Goal: Information Seeking & Learning: Learn about a topic

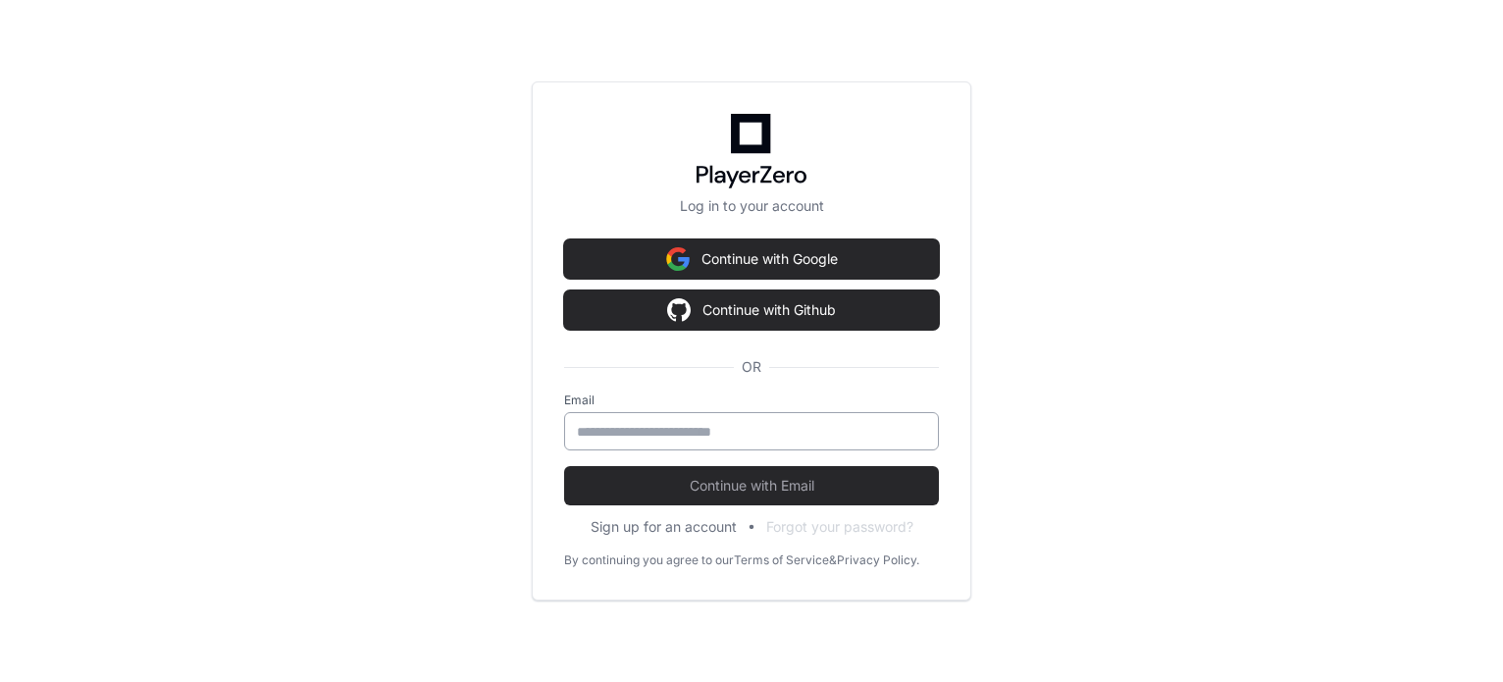
click at [661, 431] on input "email" at bounding box center [751, 432] width 349 height 20
type input "**********"
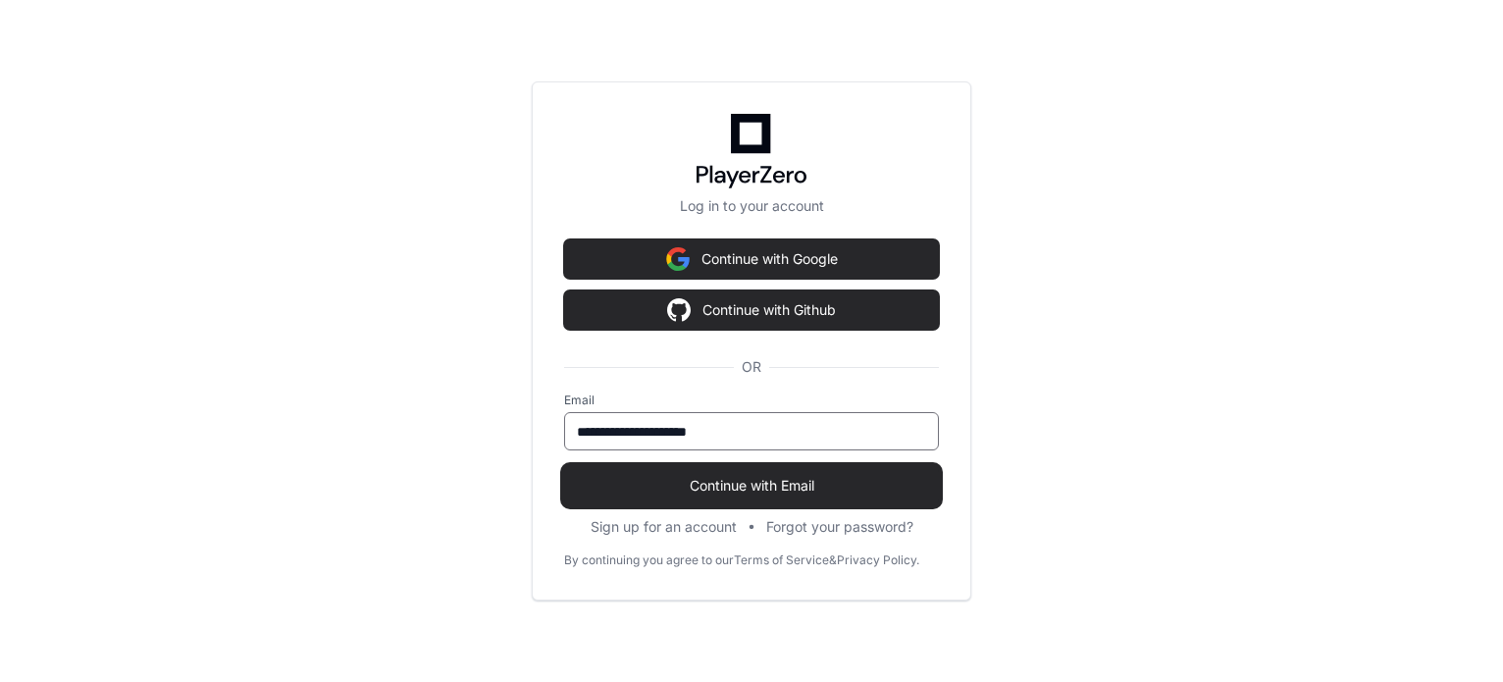
click at [679, 479] on span "Continue with Email" at bounding box center [751, 486] width 375 height 20
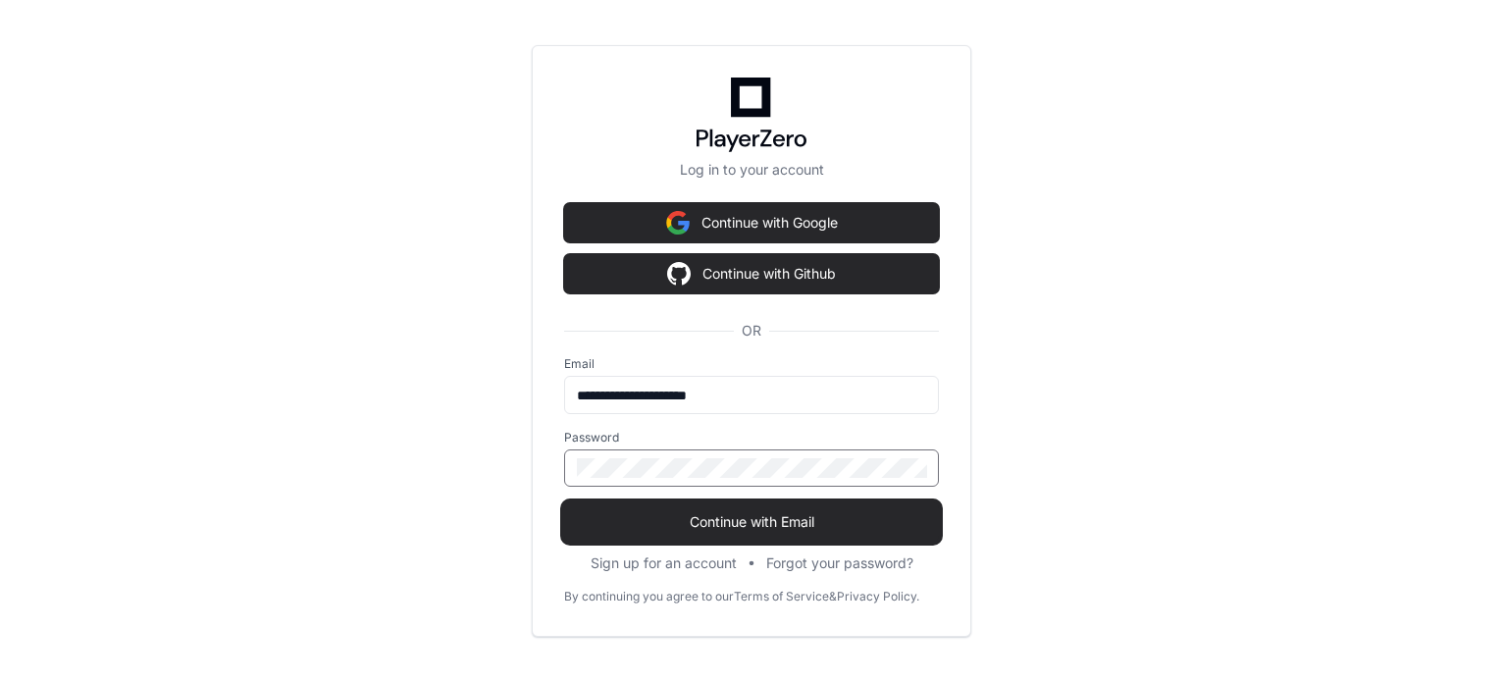
click at [564, 502] on button "Continue with Email" at bounding box center [751, 521] width 375 height 39
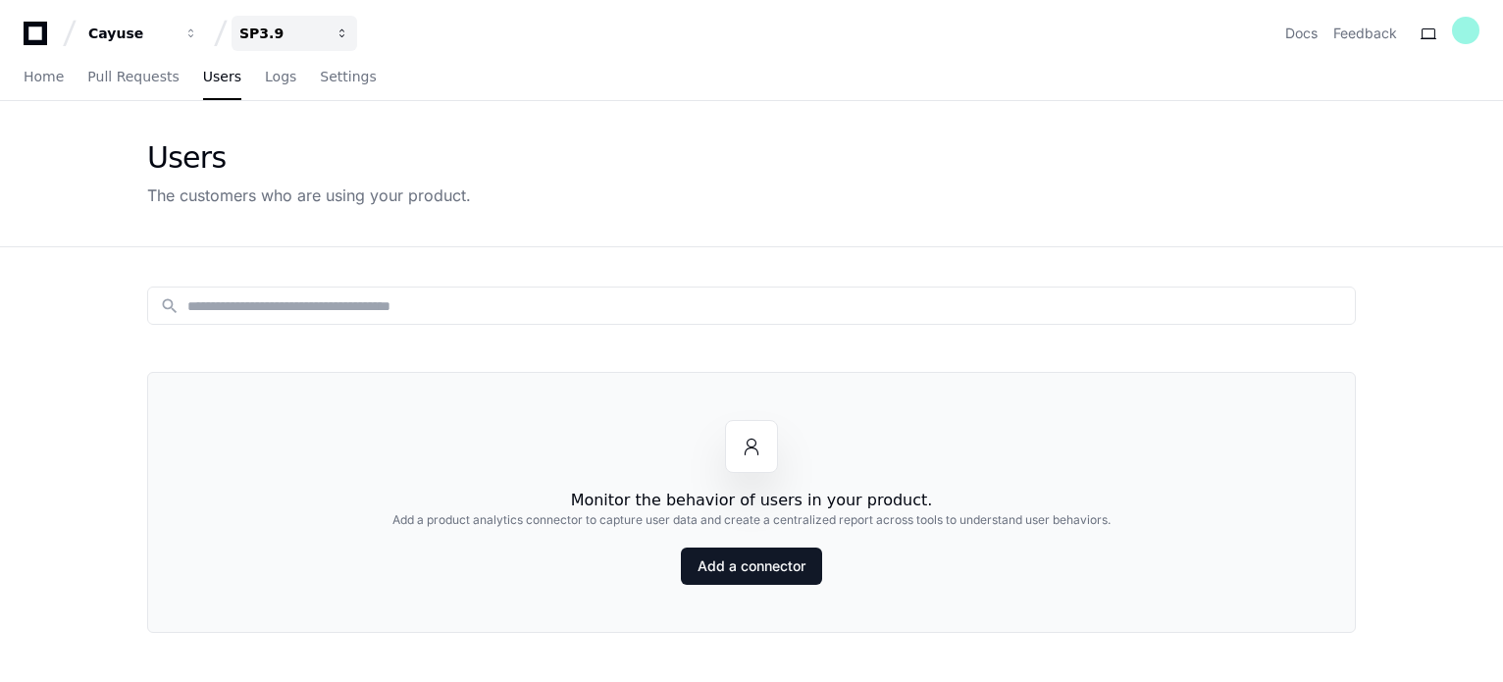
click at [173, 39] on div "SP3.9" at bounding box center [130, 34] width 84 height 20
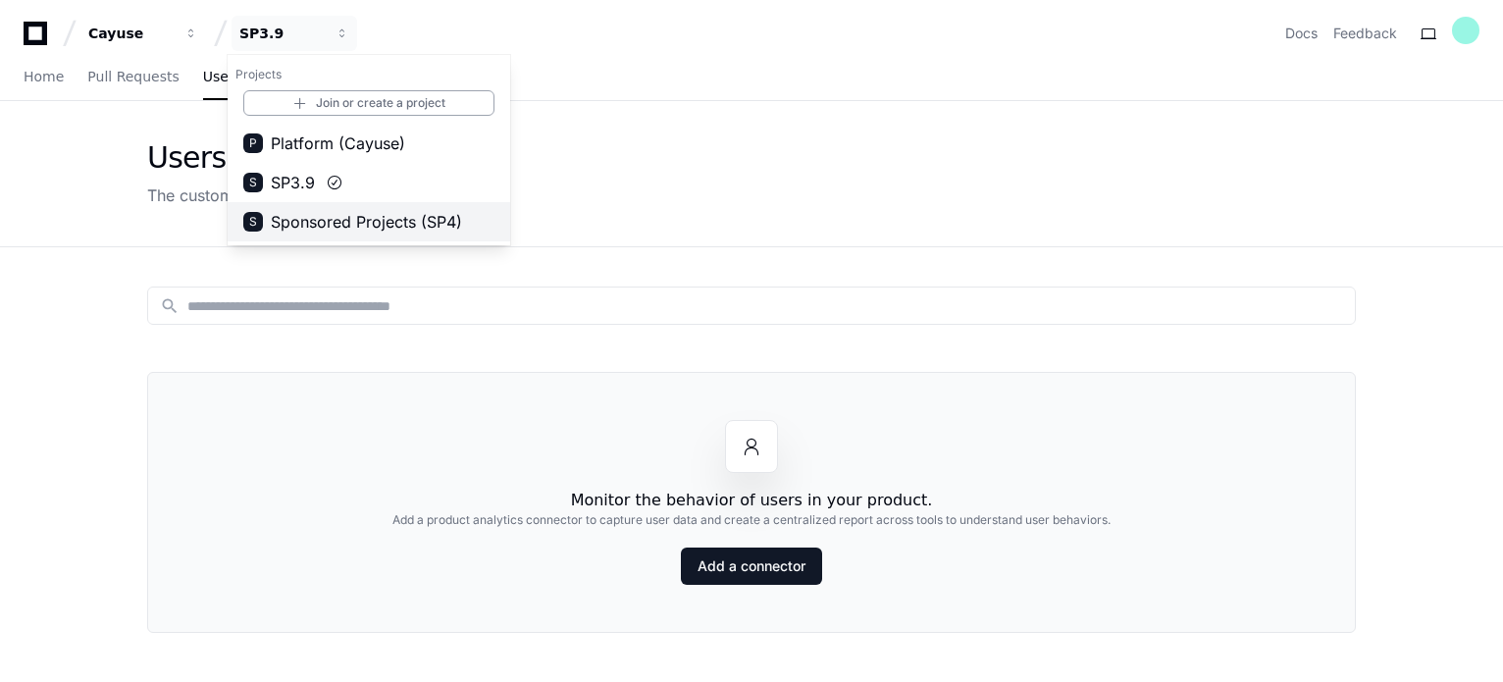
click at [311, 213] on span "Sponsored Projects (SP4)" at bounding box center [366, 222] width 191 height 24
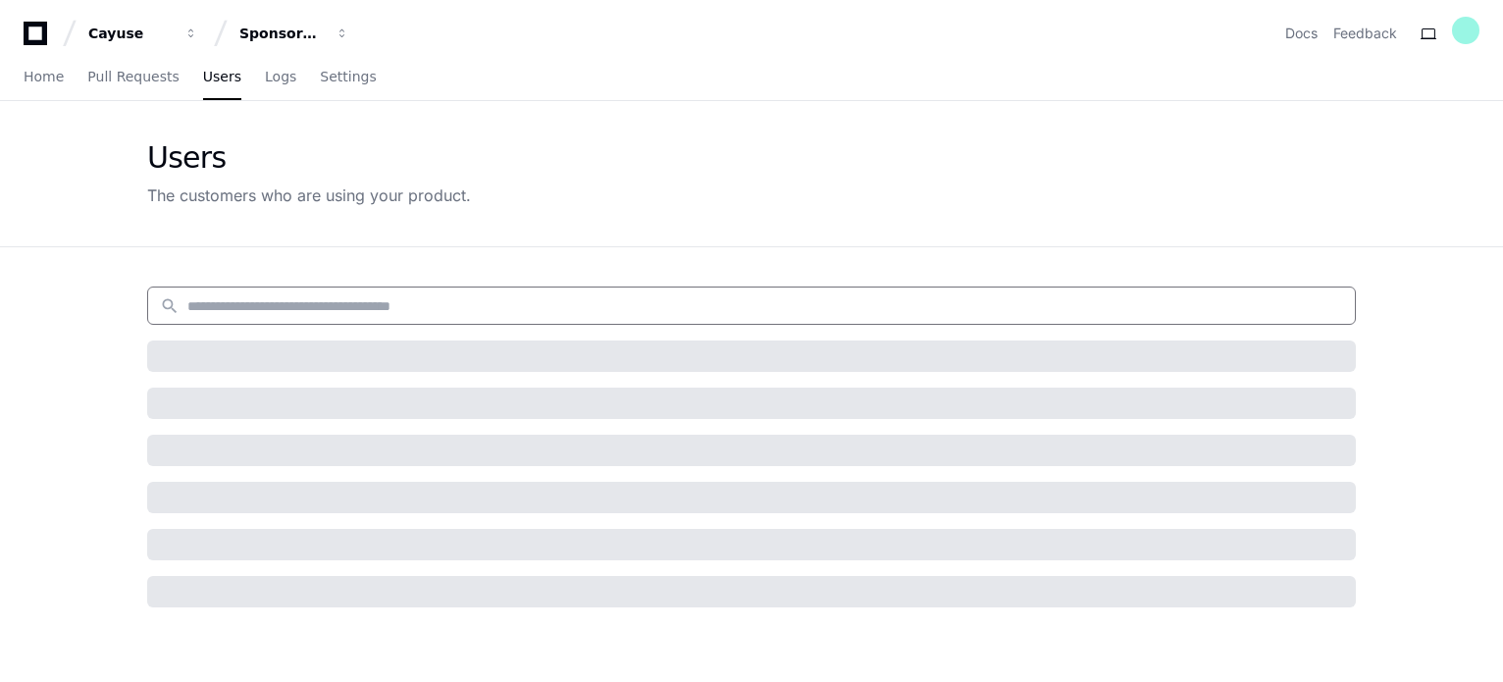
click at [269, 301] on input at bounding box center [764, 306] width 1155 height 20
paste input "**********"
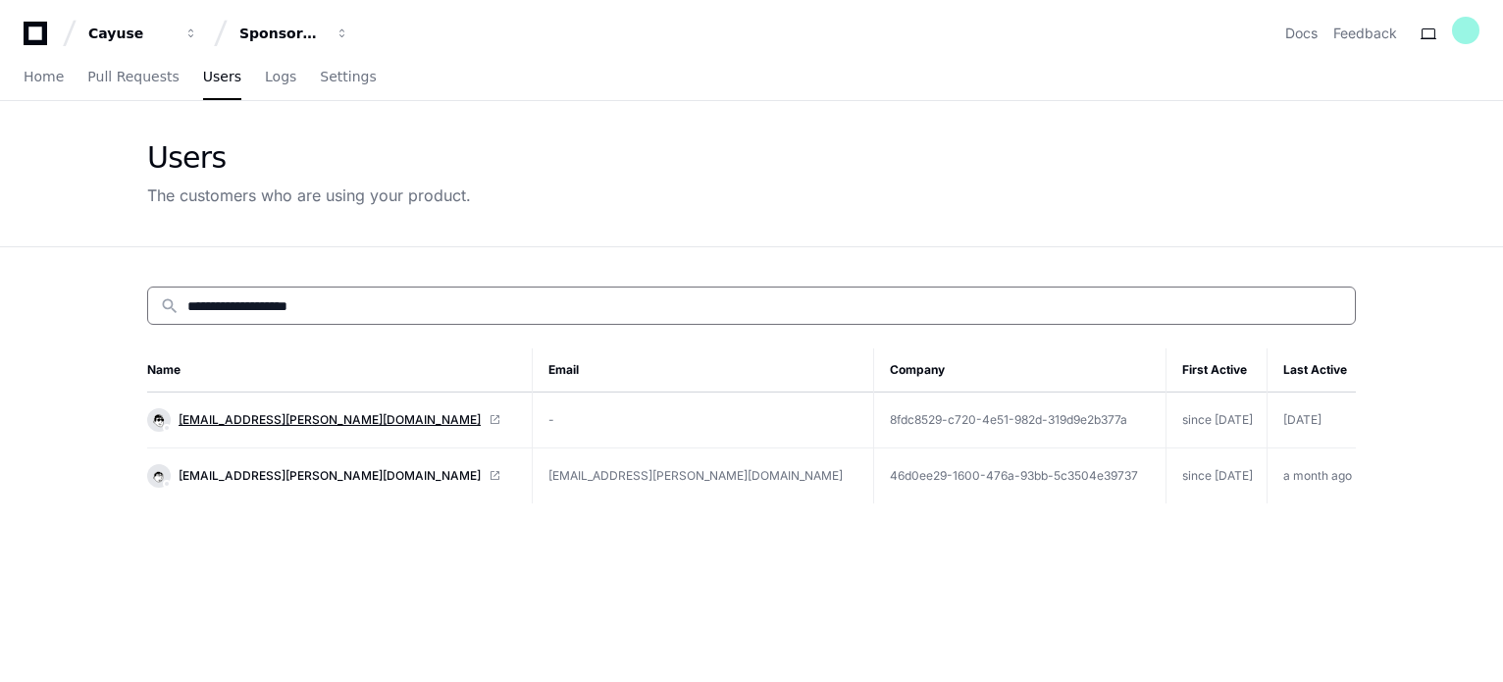
type input "**********"
click at [249, 416] on span "[EMAIL_ADDRESS][PERSON_NAME][DOMAIN_NAME]" at bounding box center [330, 420] width 302 height 16
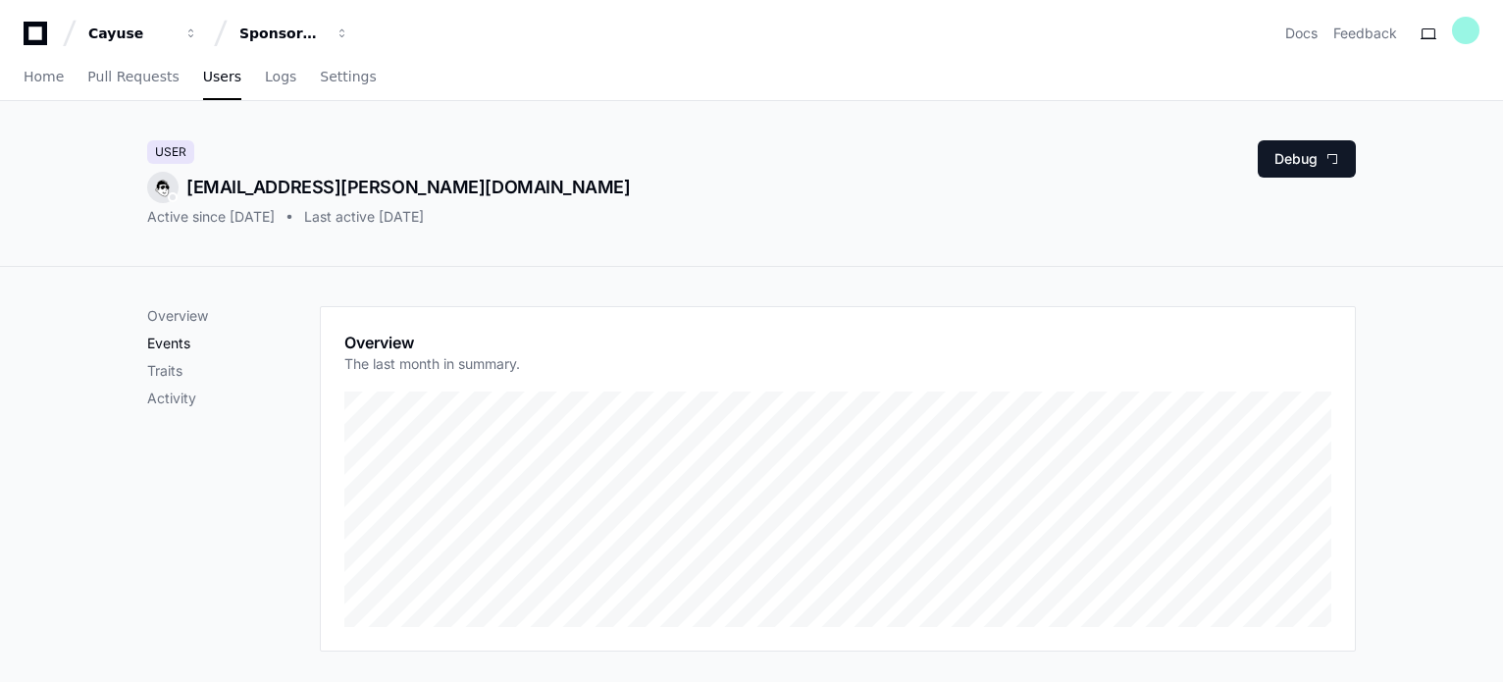
click at [180, 340] on p "Events" at bounding box center [233, 343] width 173 height 20
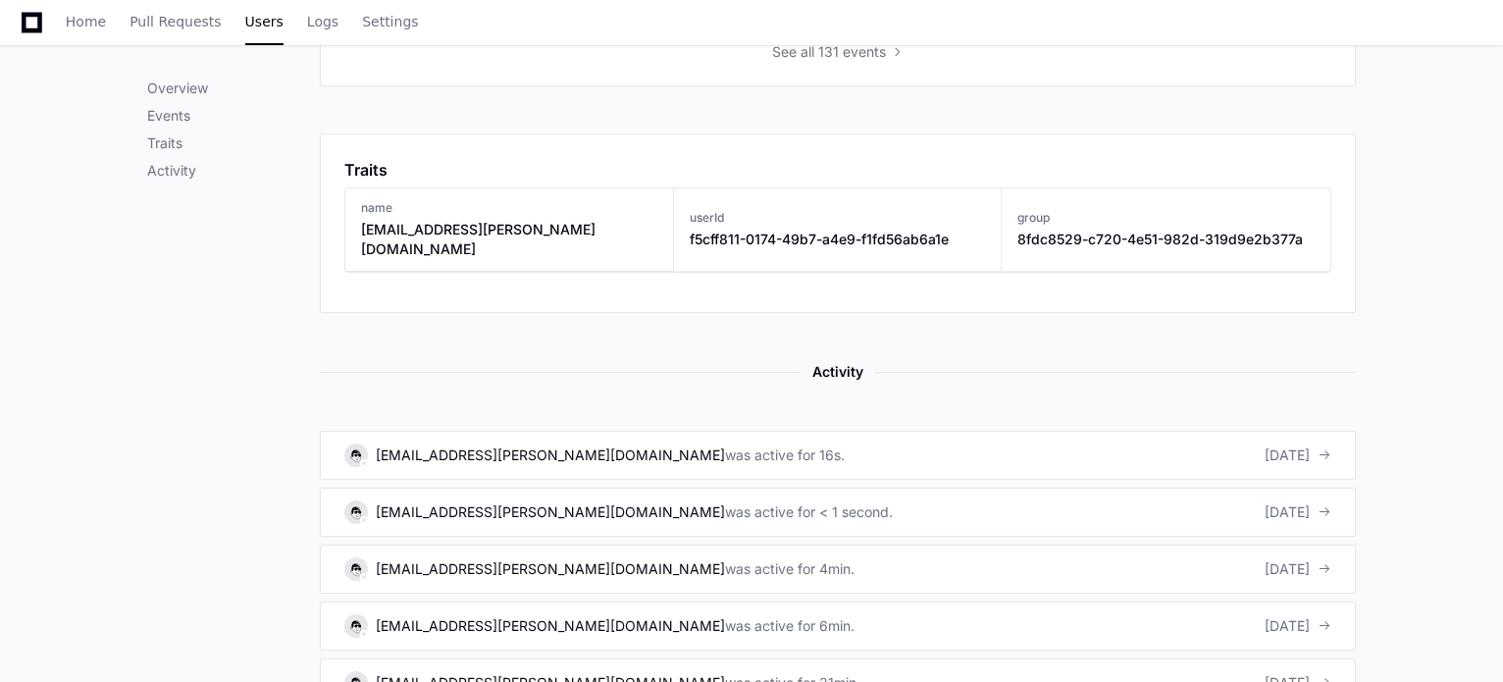
scroll to position [935, 0]
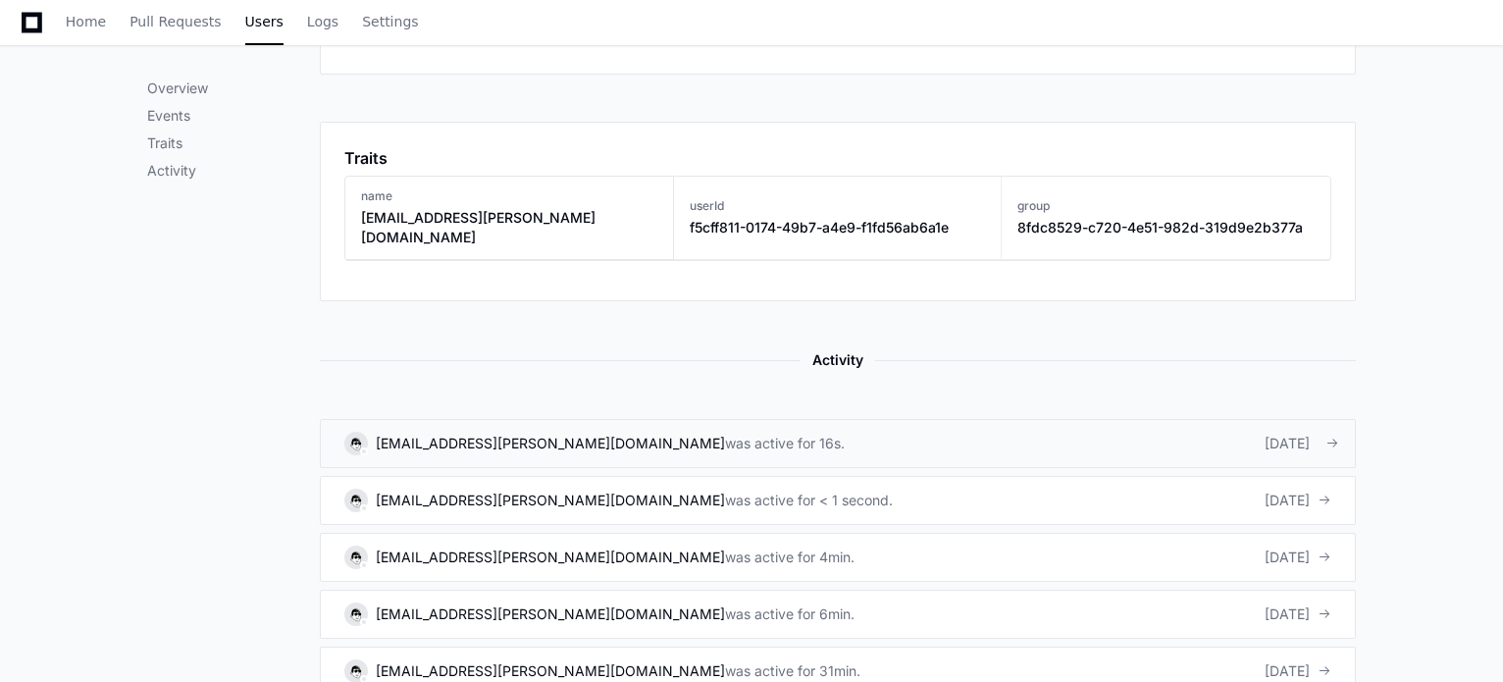
click at [725, 434] on div "was active for 16s." at bounding box center [785, 444] width 120 height 20
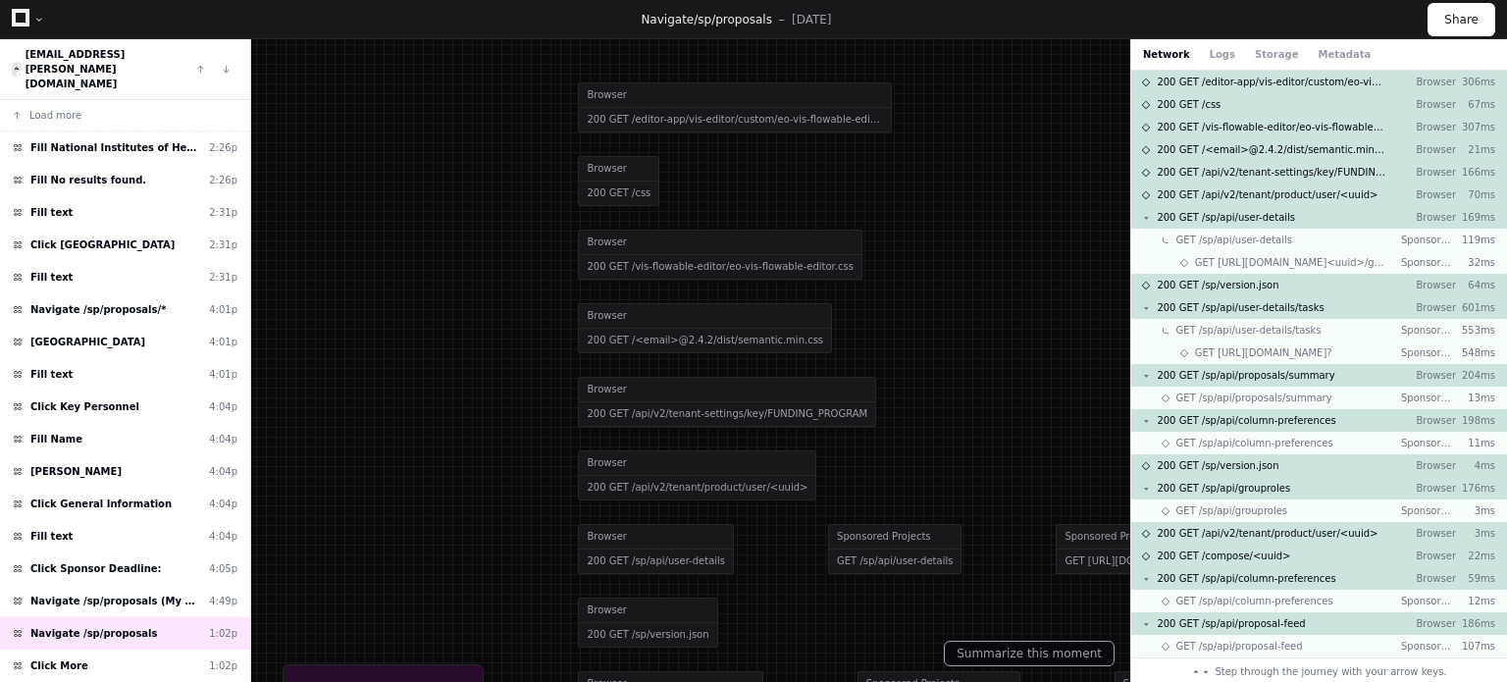
scroll to position [59, 0]
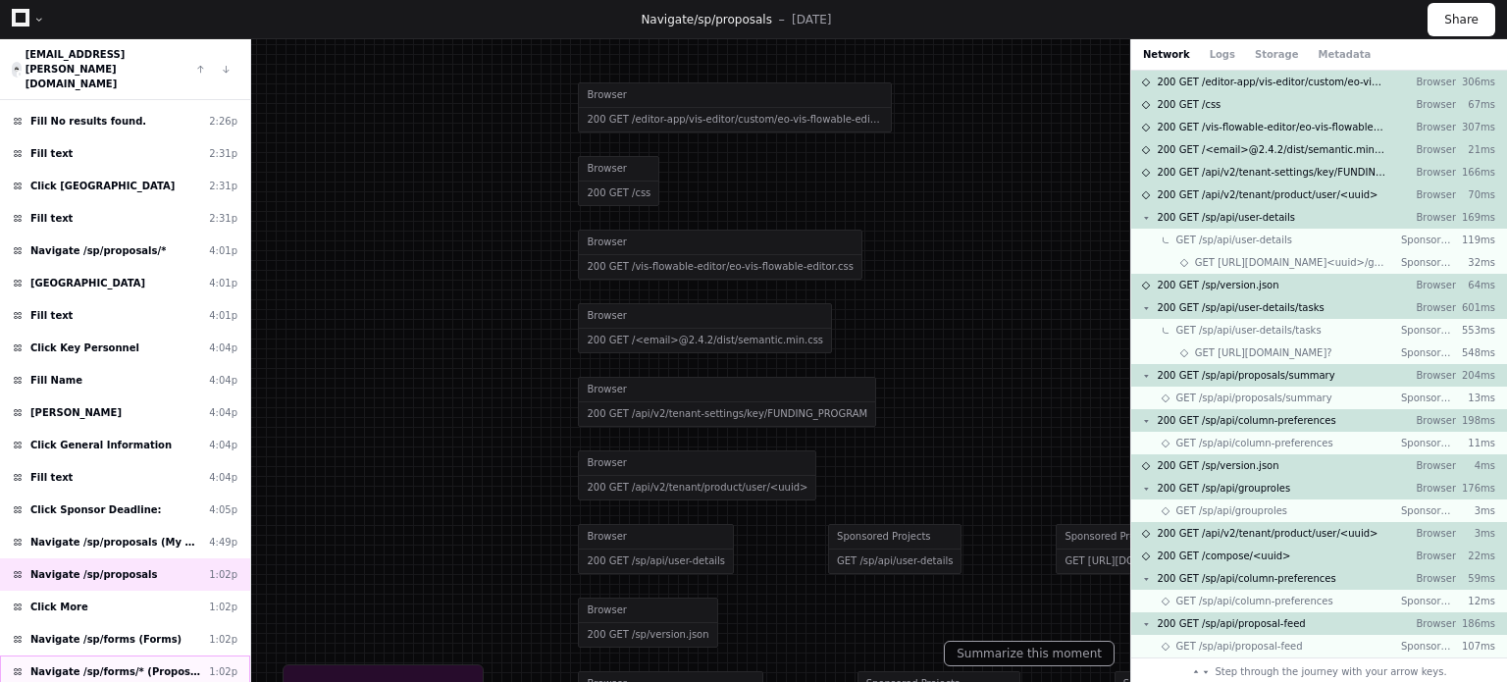
click at [165, 664] on span "Navigate /sp/forms/* (Proposal Form)" at bounding box center [115, 671] width 171 height 15
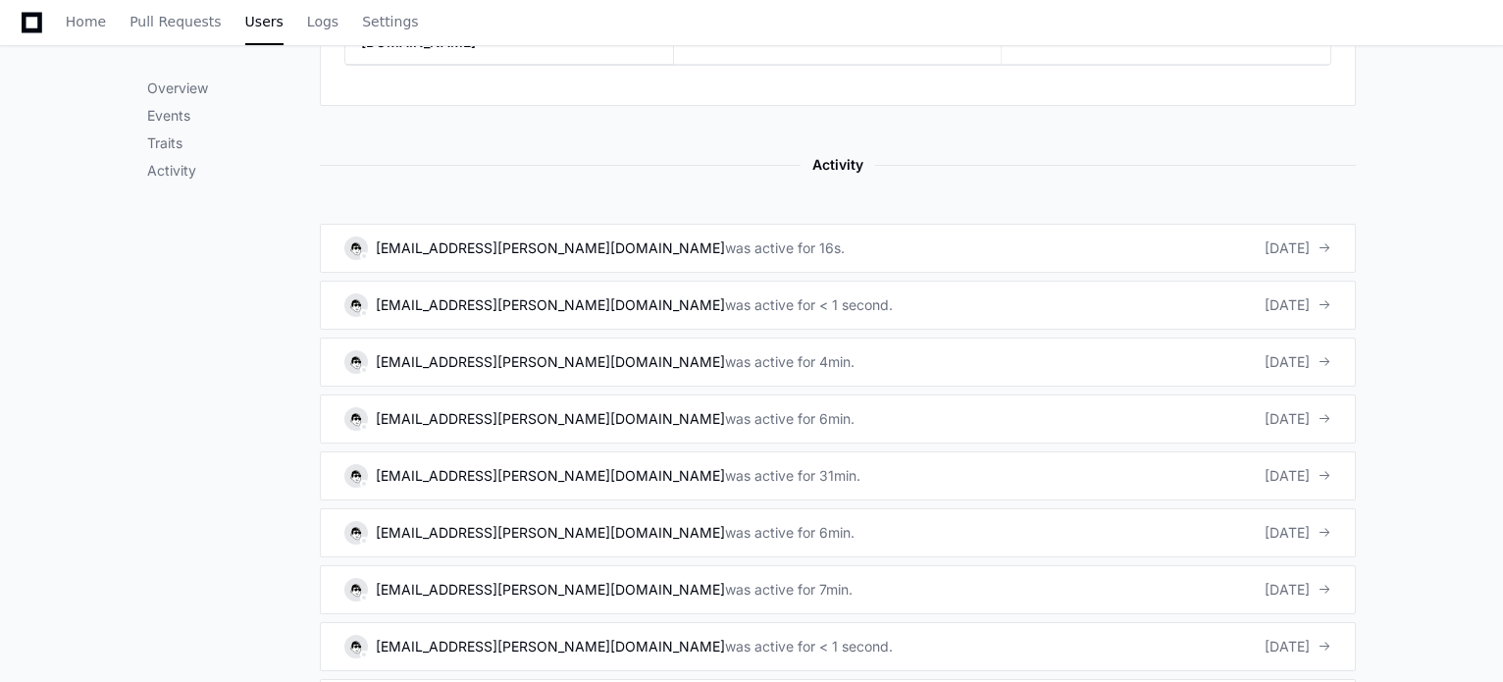
scroll to position [1147, 0]
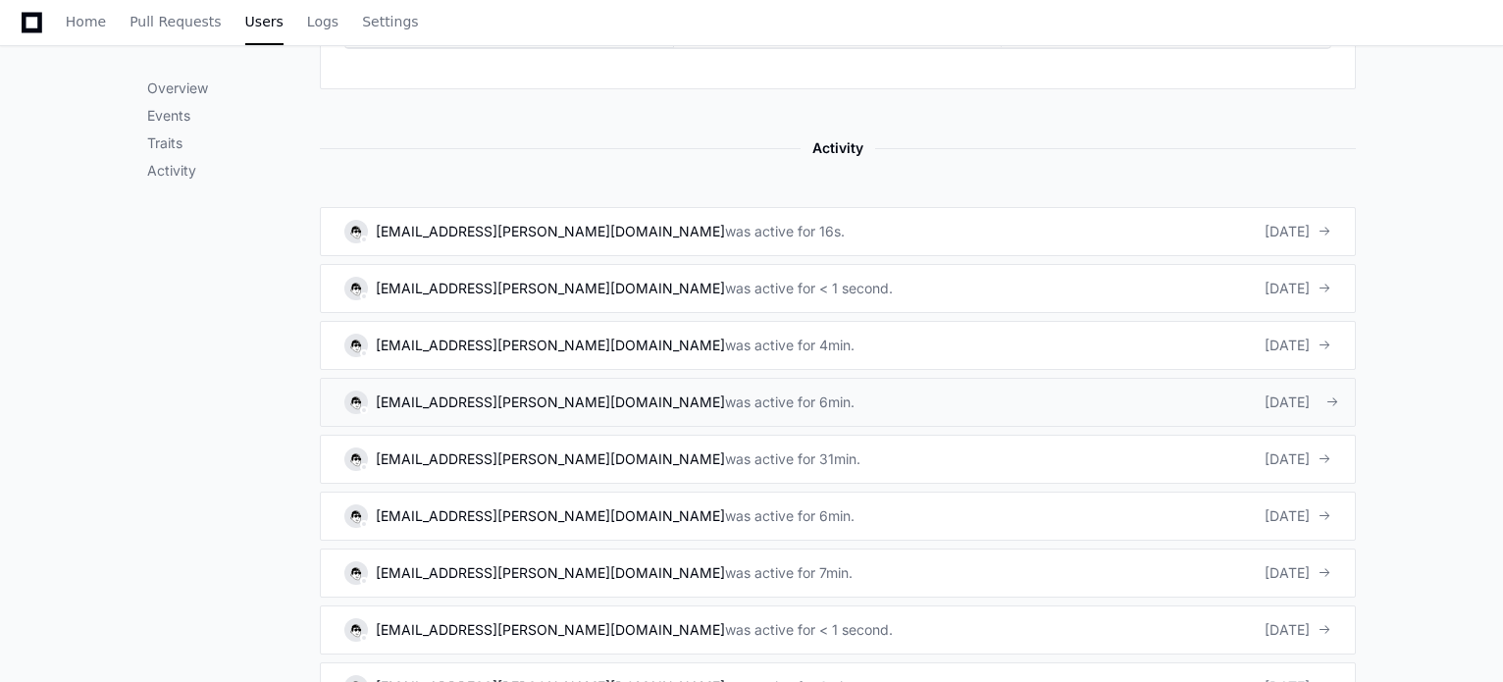
click at [725, 392] on div "was active for 6min." at bounding box center [789, 402] width 129 height 20
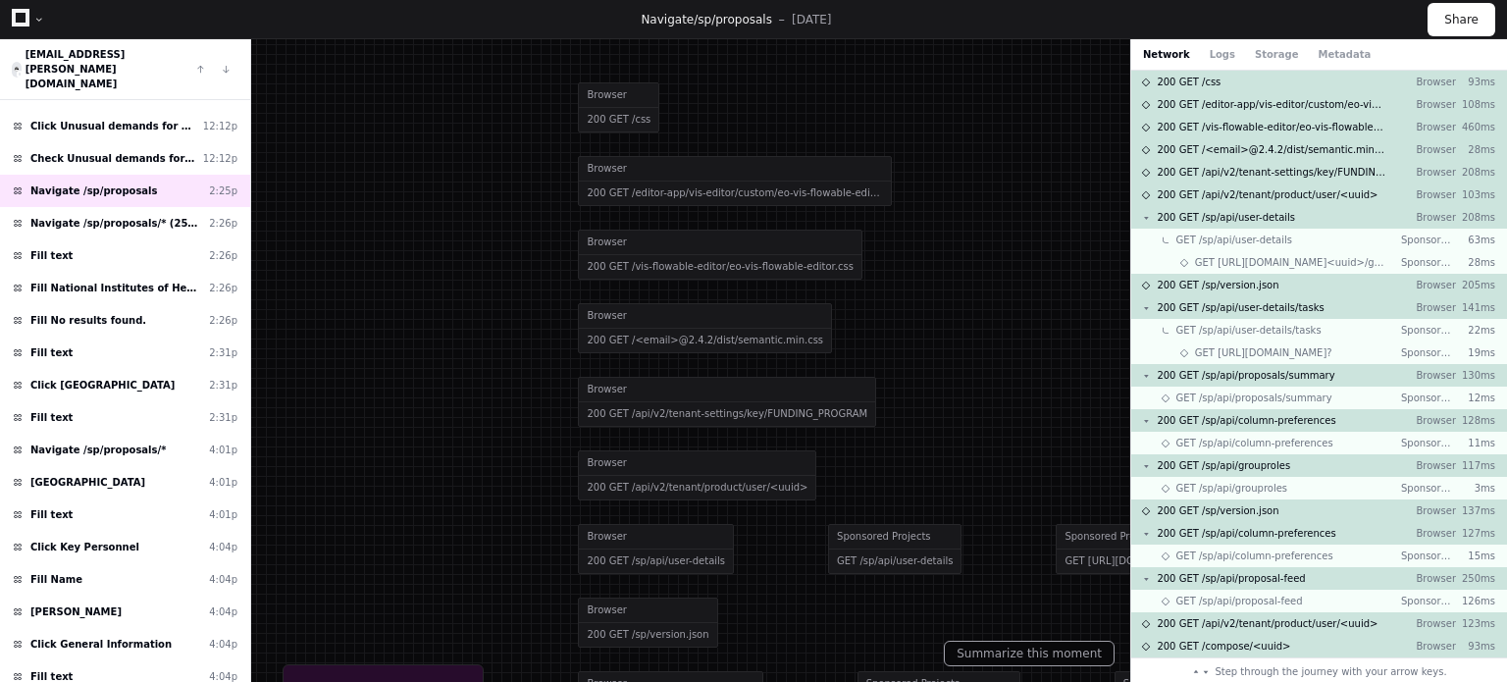
scroll to position [634, 0]
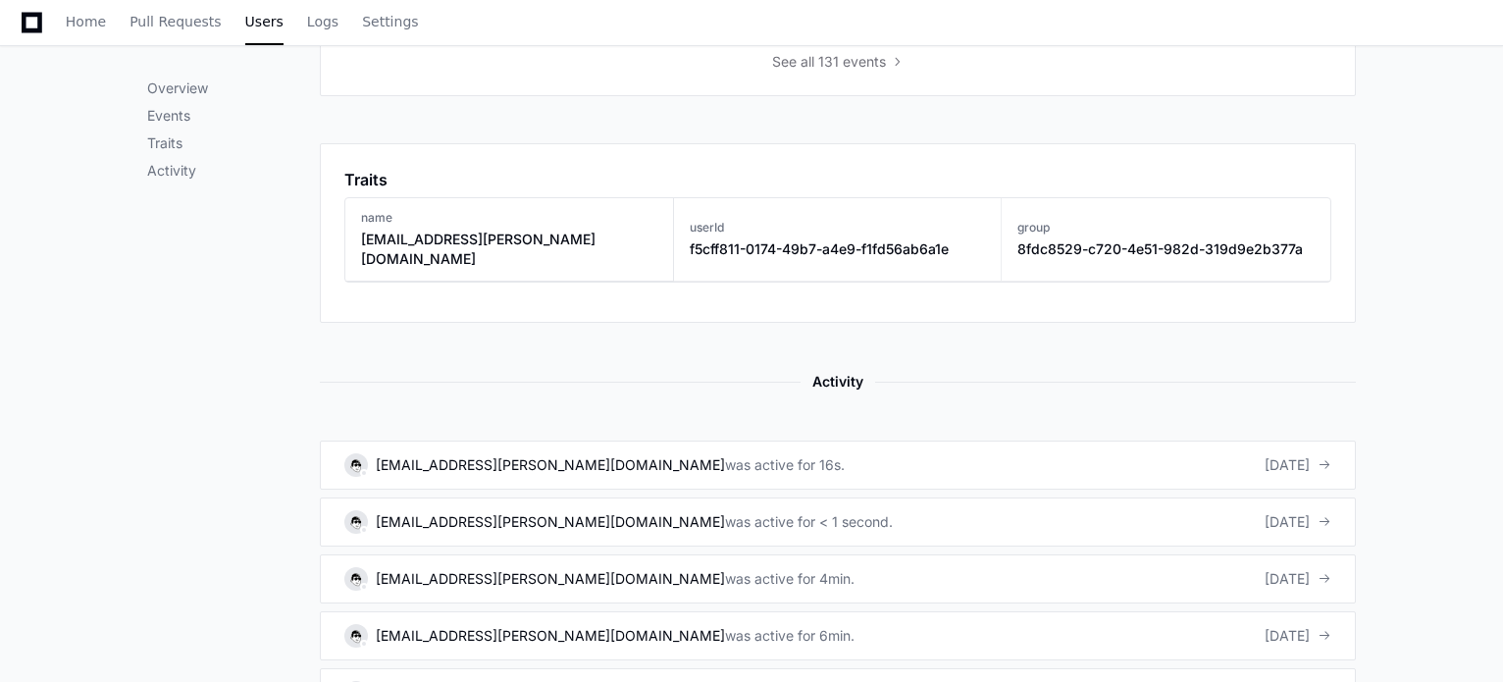
scroll to position [902, 0]
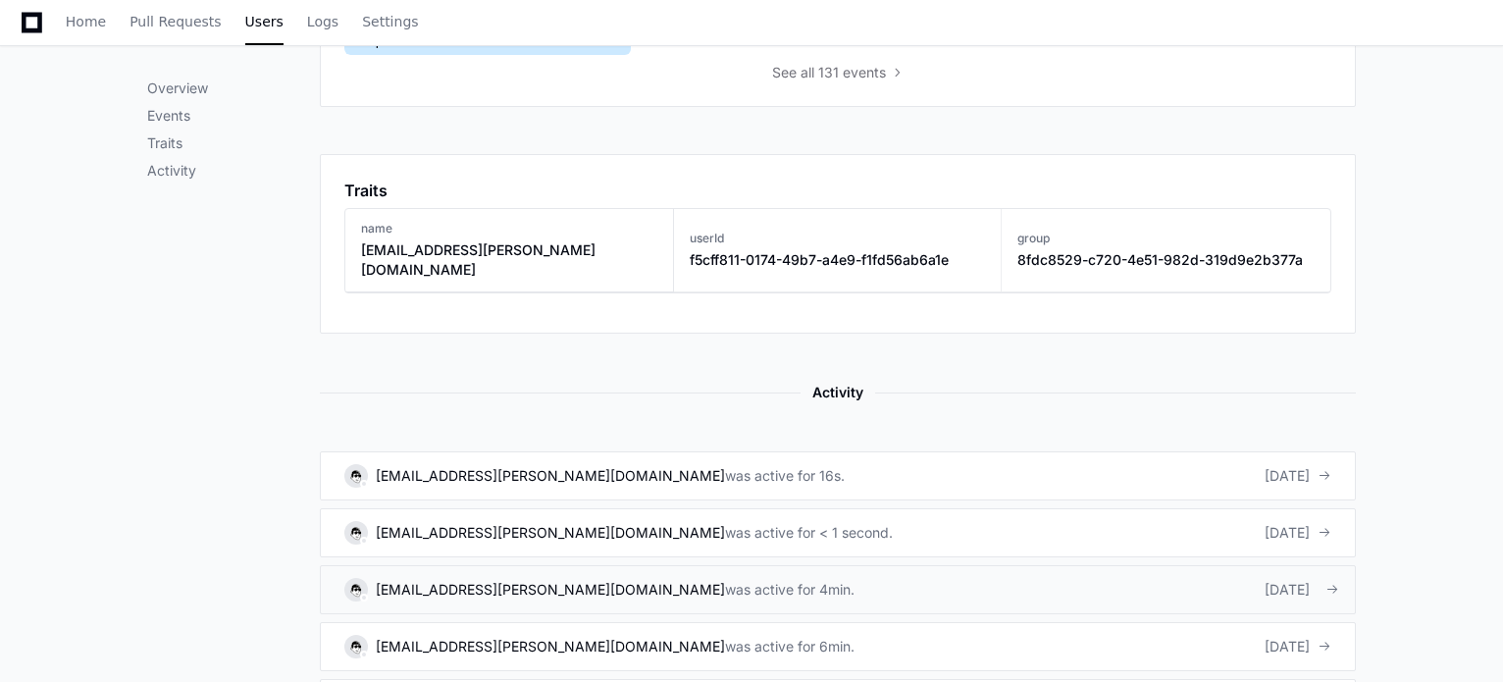
click at [725, 580] on div "was active for 4min." at bounding box center [789, 590] width 129 height 20
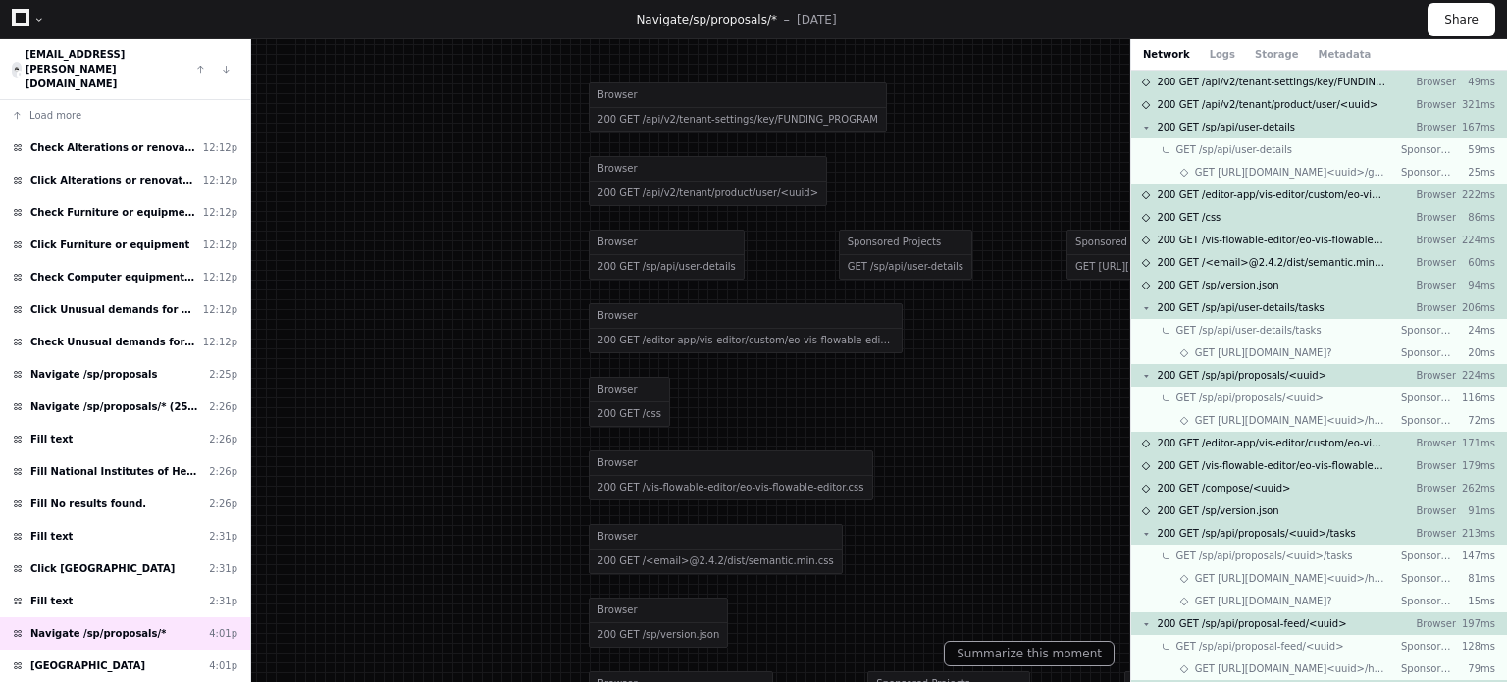
scroll to position [378, 0]
